Goal: Check status

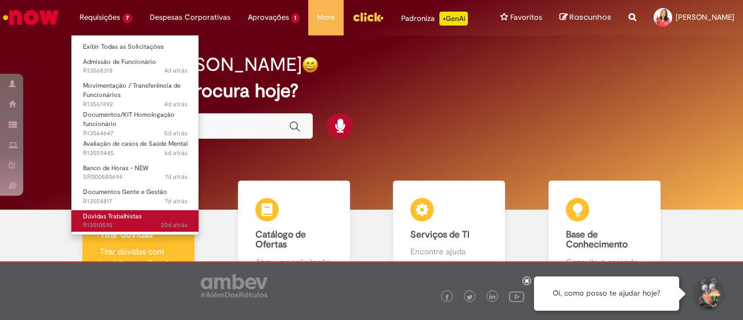
click at [117, 226] on span "20d atrás 20 dias atrás R13510592" at bounding box center [135, 224] width 104 height 9
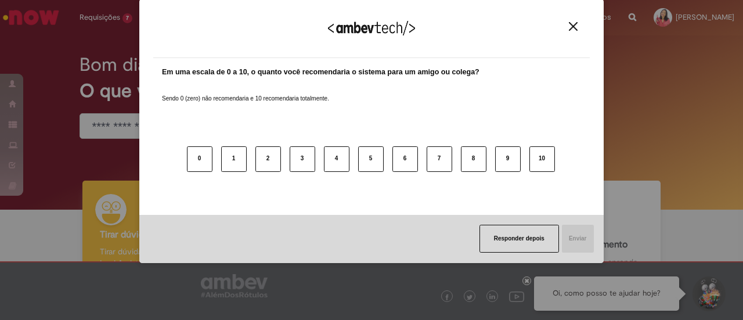
click at [570, 25] on img "Close" at bounding box center [573, 26] width 9 height 9
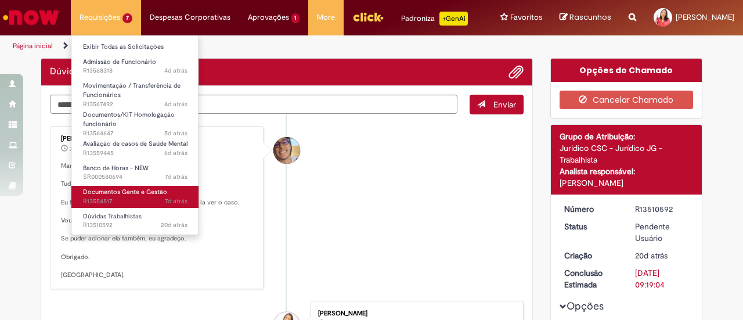
click at [112, 190] on span "Documentos Gente e Gestão" at bounding box center [125, 191] width 84 height 9
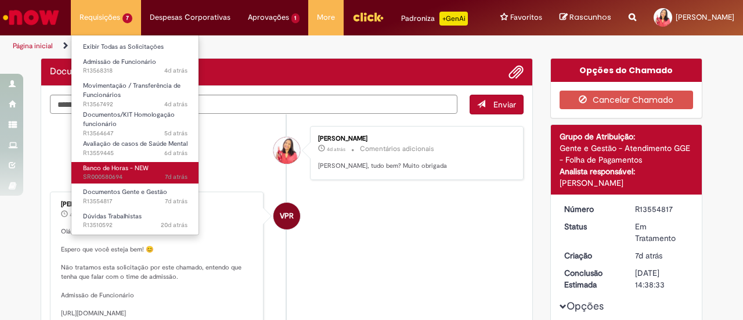
click at [111, 162] on link "Banco de Horas - NEW 7d atrás 7 dias atrás SR000580694" at bounding box center [135, 172] width 128 height 21
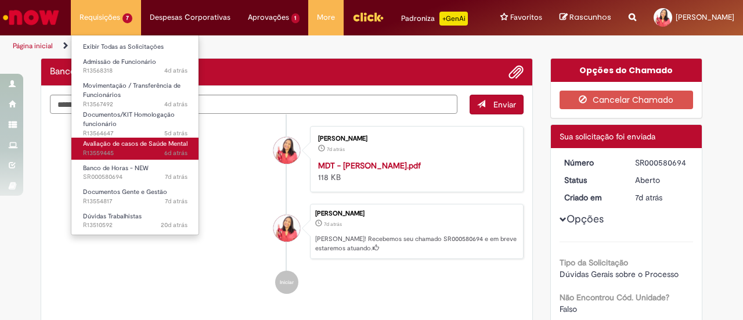
click at [114, 146] on span "Avaliação de casos de Saúde Mental" at bounding box center [135, 143] width 104 height 9
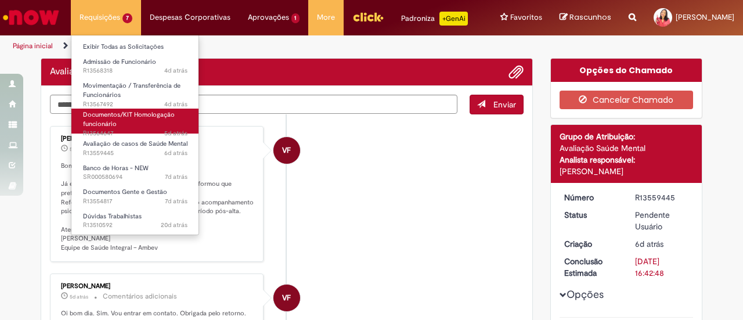
click at [118, 116] on span "Documentos/KIT Homologação funcionário" at bounding box center [129, 119] width 92 height 18
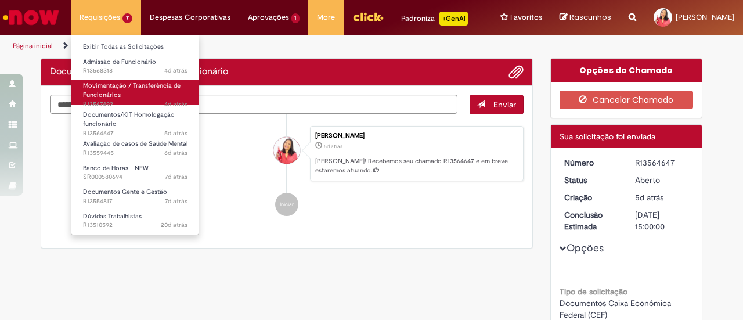
click at [129, 100] on span "4d atrás 4 dias atrás R13567492" at bounding box center [135, 104] width 104 height 9
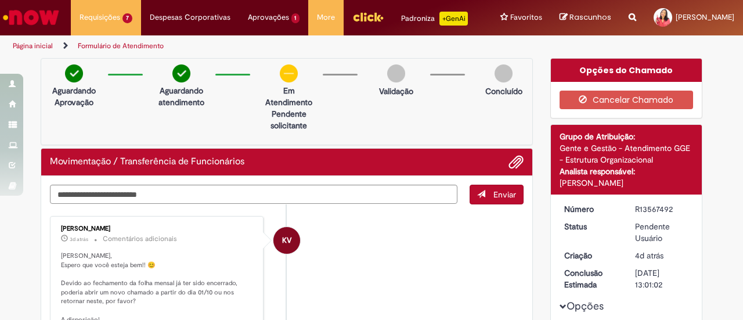
click at [442, 290] on li "KV [PERSON_NAME] 3d atrás 3 dias atrás Comentários adicionais [PERSON_NAME], Es…" at bounding box center [286, 275] width 473 height 118
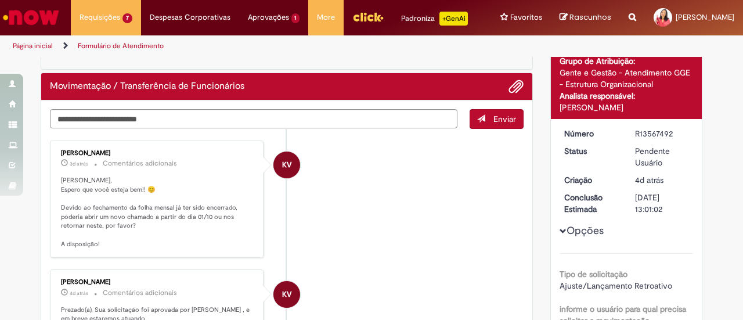
scroll to position [58, 0]
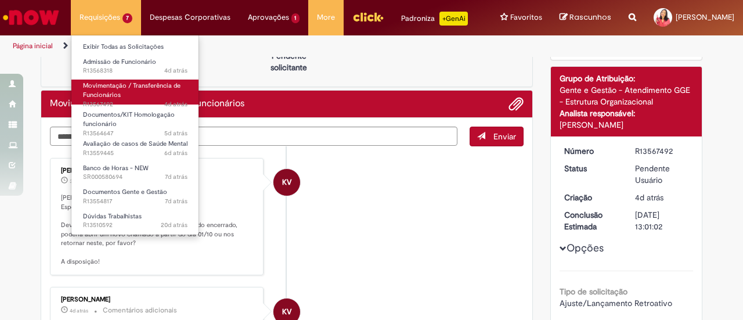
click at [140, 81] on span "Movimentação / Transferência de Funcionários" at bounding box center [131, 90] width 97 height 18
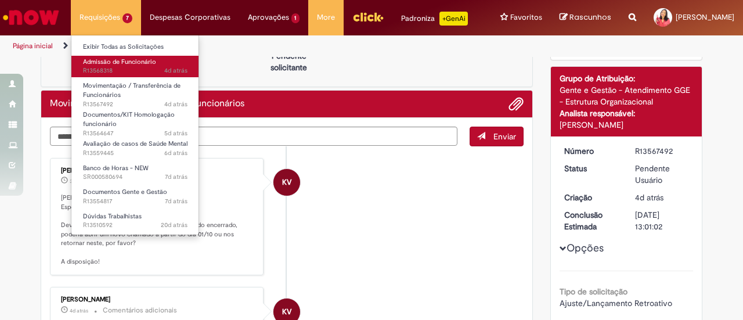
click at [142, 63] on span "Admissão de Funcionário" at bounding box center [119, 61] width 73 height 9
